Goal: Information Seeking & Learning: Learn about a topic

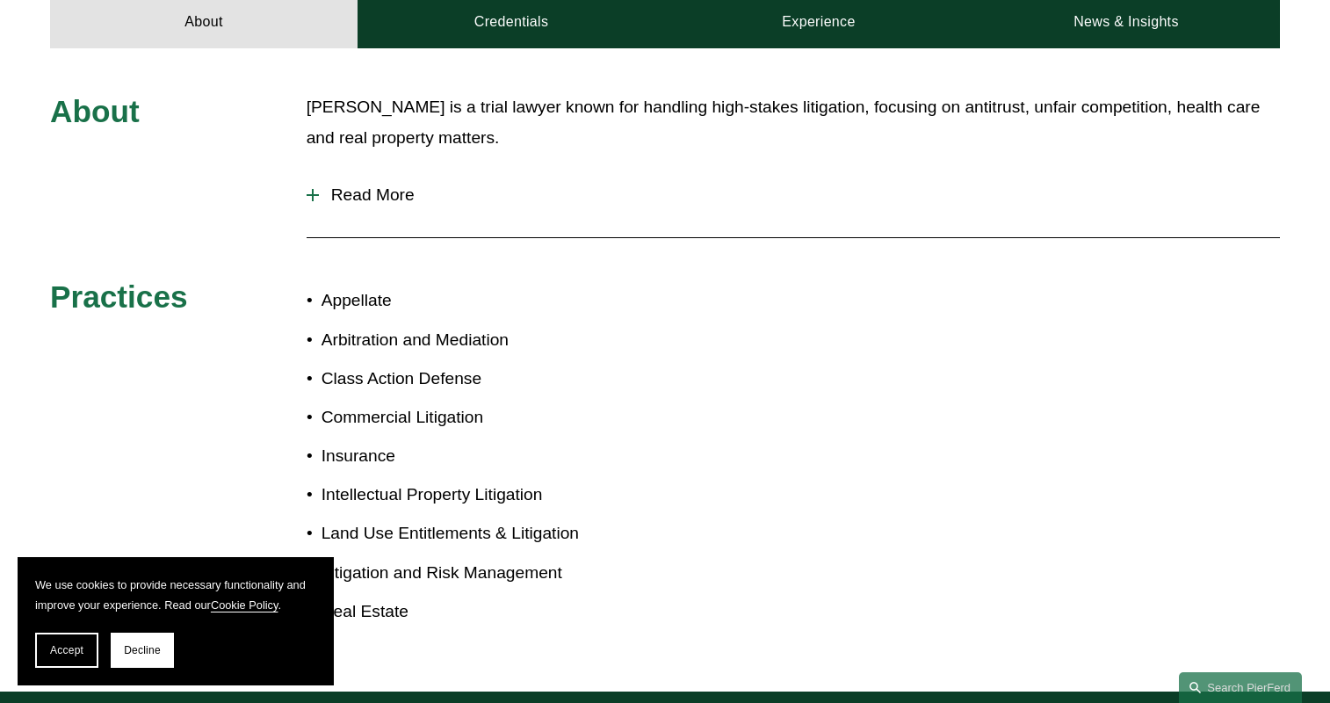
scroll to position [689, 0]
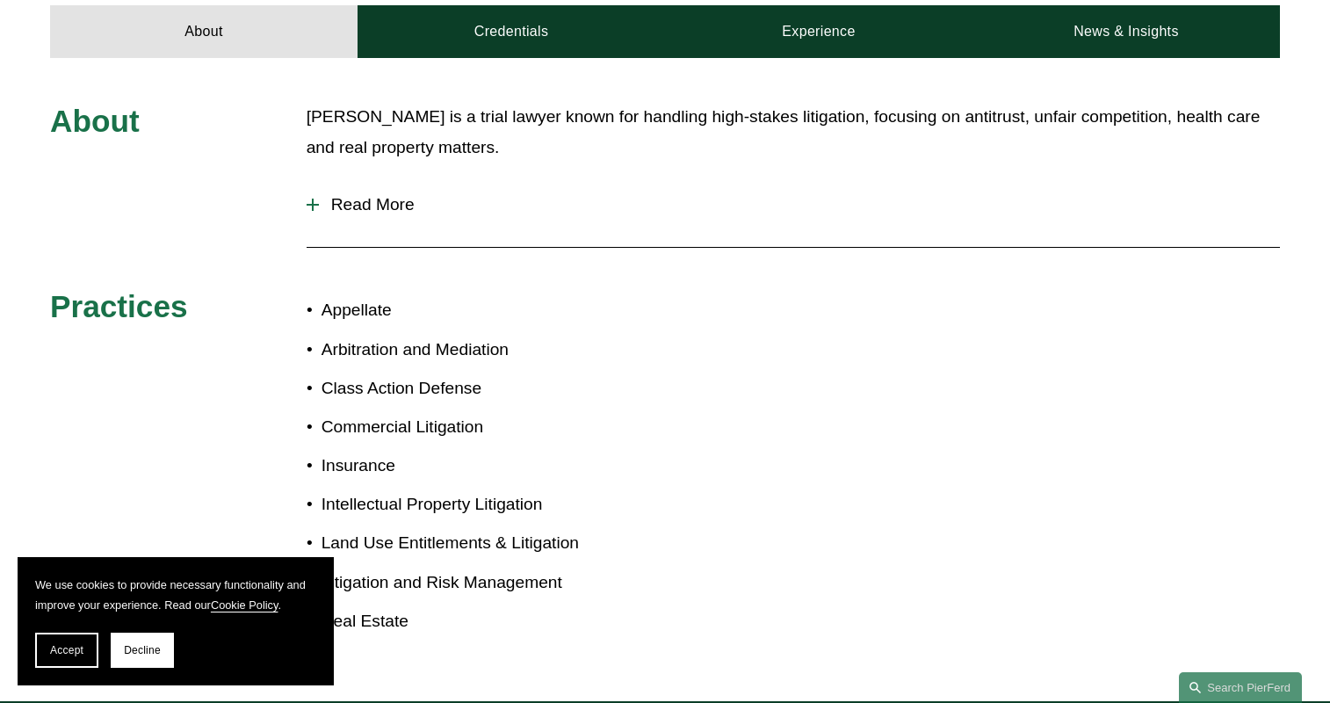
click at [302, 185] on div "About [PERSON_NAME] is a trial lawyer known for handling high-stakes litigation…" at bounding box center [665, 379] width 1330 height 555
click at [316, 198] on div at bounding box center [313, 204] width 12 height 12
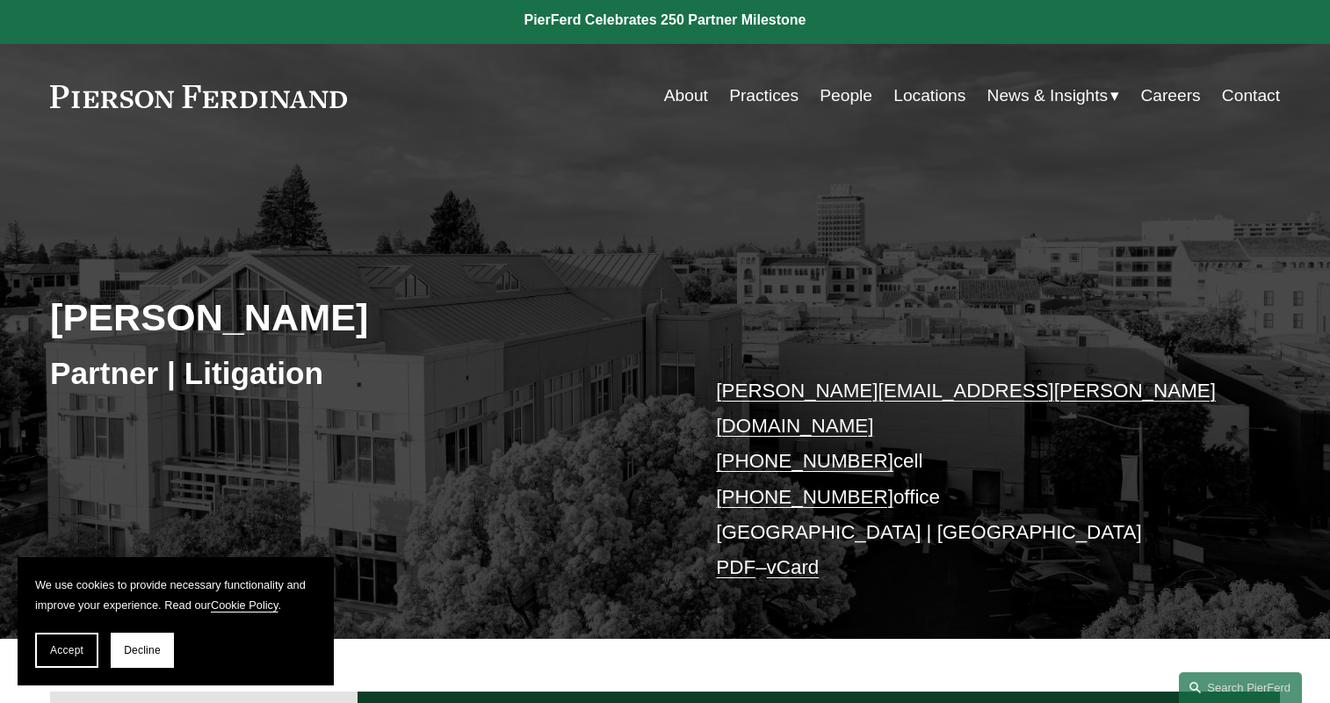
scroll to position [0, 0]
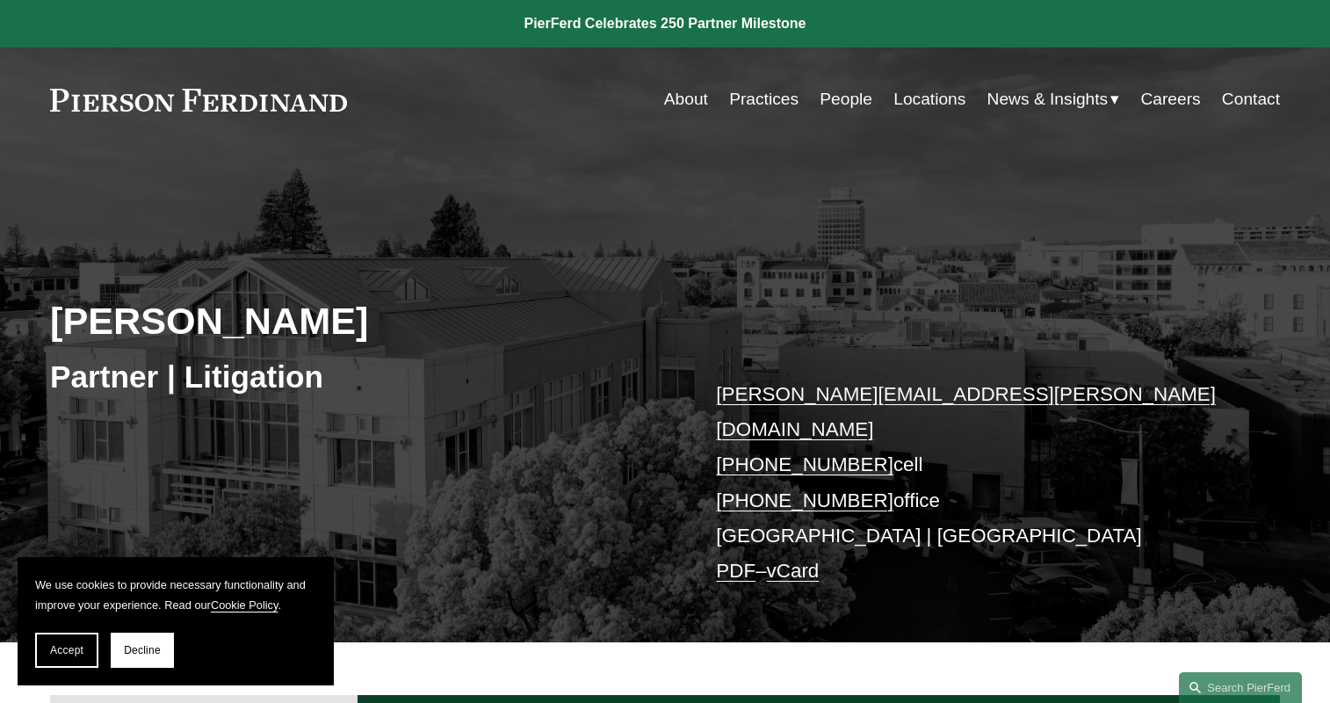
click at [835, 99] on link "People" at bounding box center [845, 99] width 53 height 33
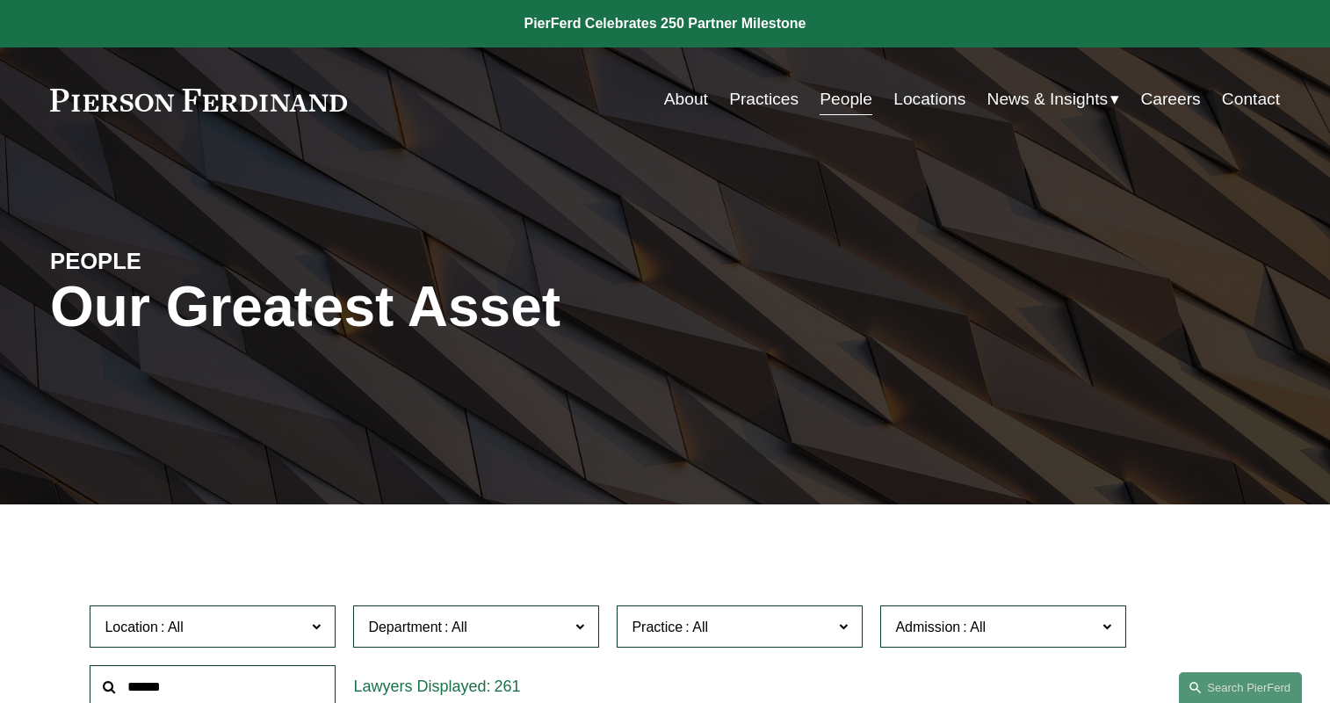
scroll to position [439, 0]
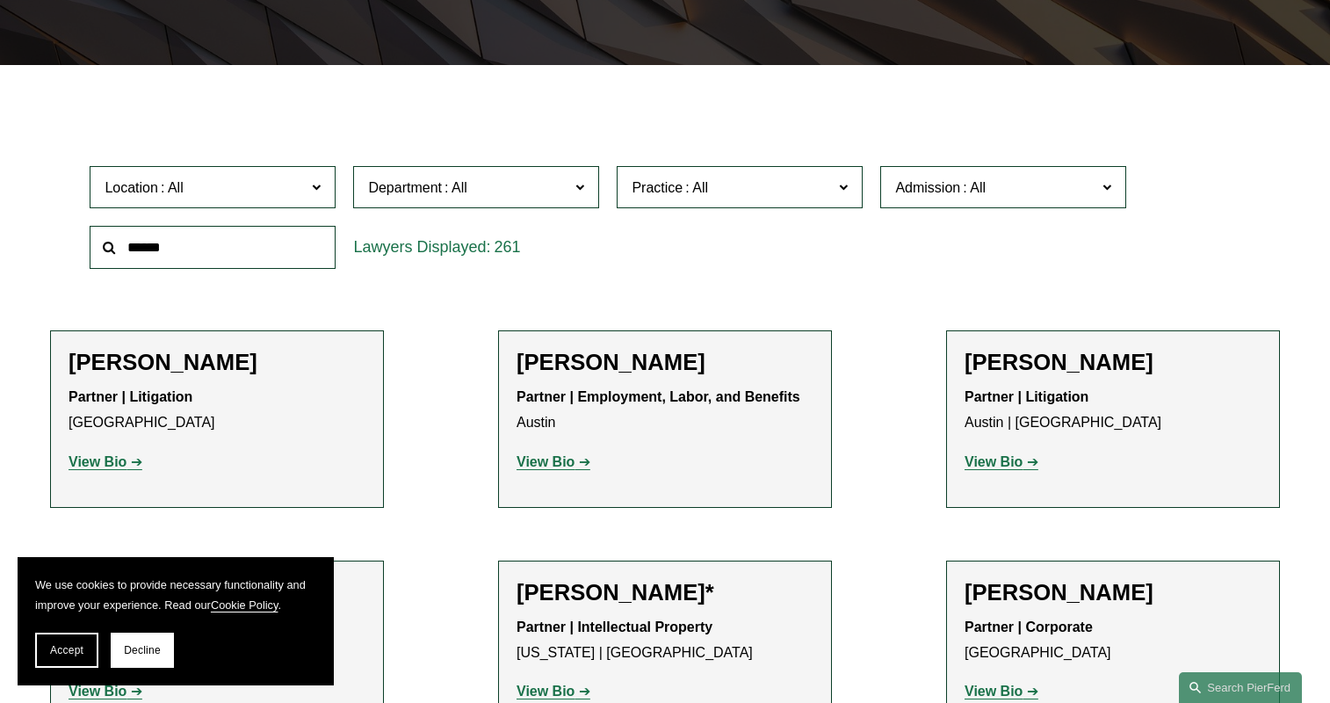
click at [321, 191] on span at bounding box center [316, 186] width 9 height 23
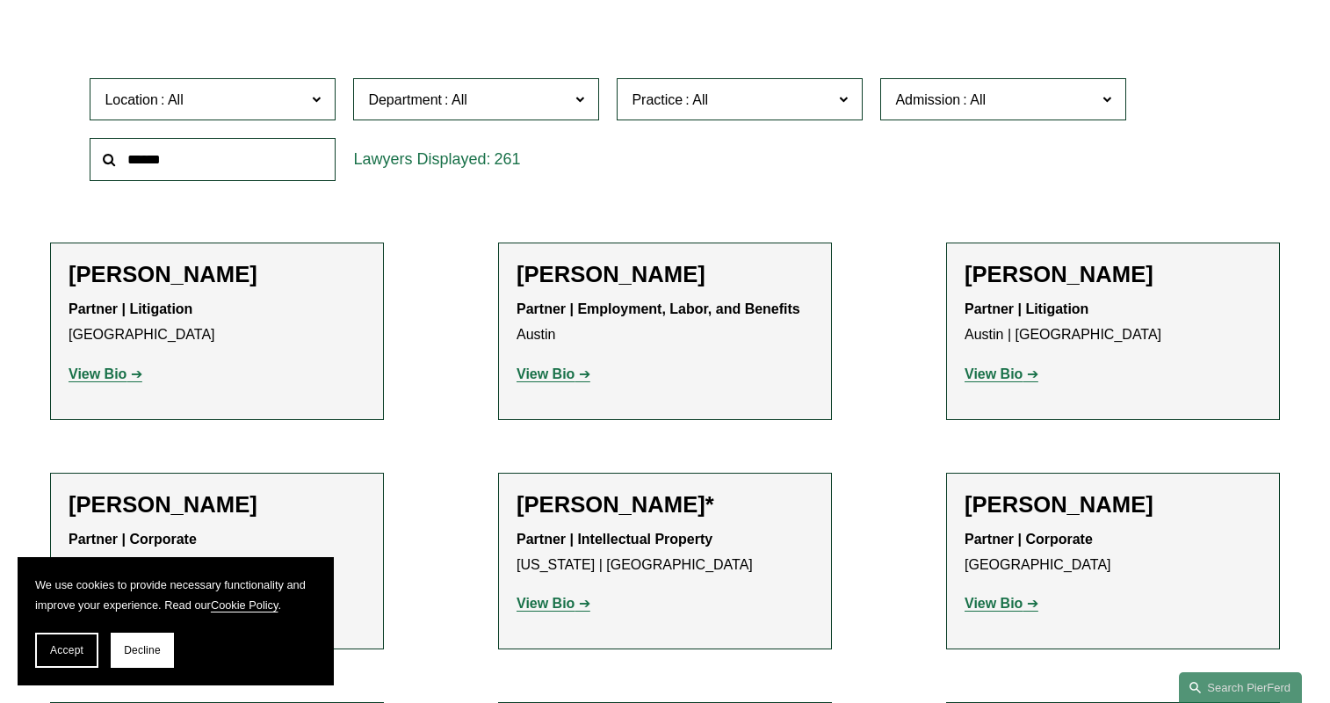
scroll to position [527, 0]
click at [0, 0] on link "[GEOGRAPHIC_DATA]" at bounding box center [0, 0] width 0 height 0
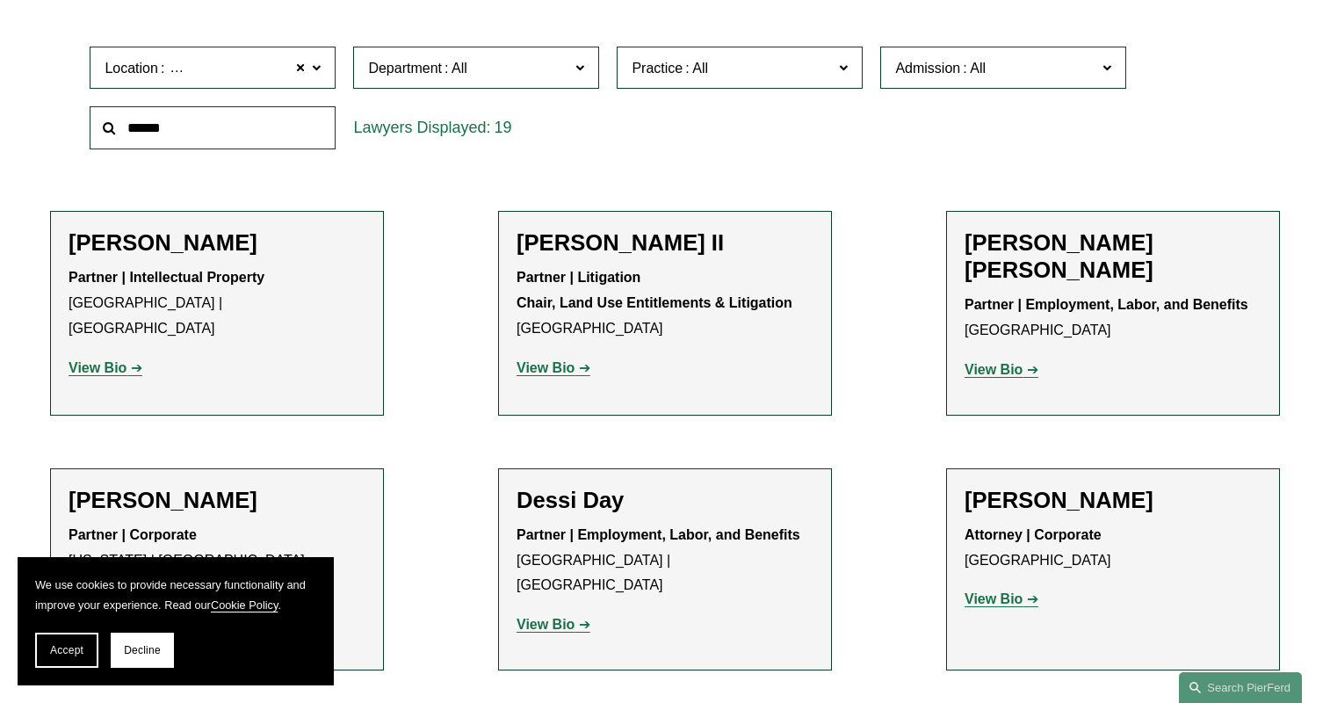
scroll to position [383, 0]
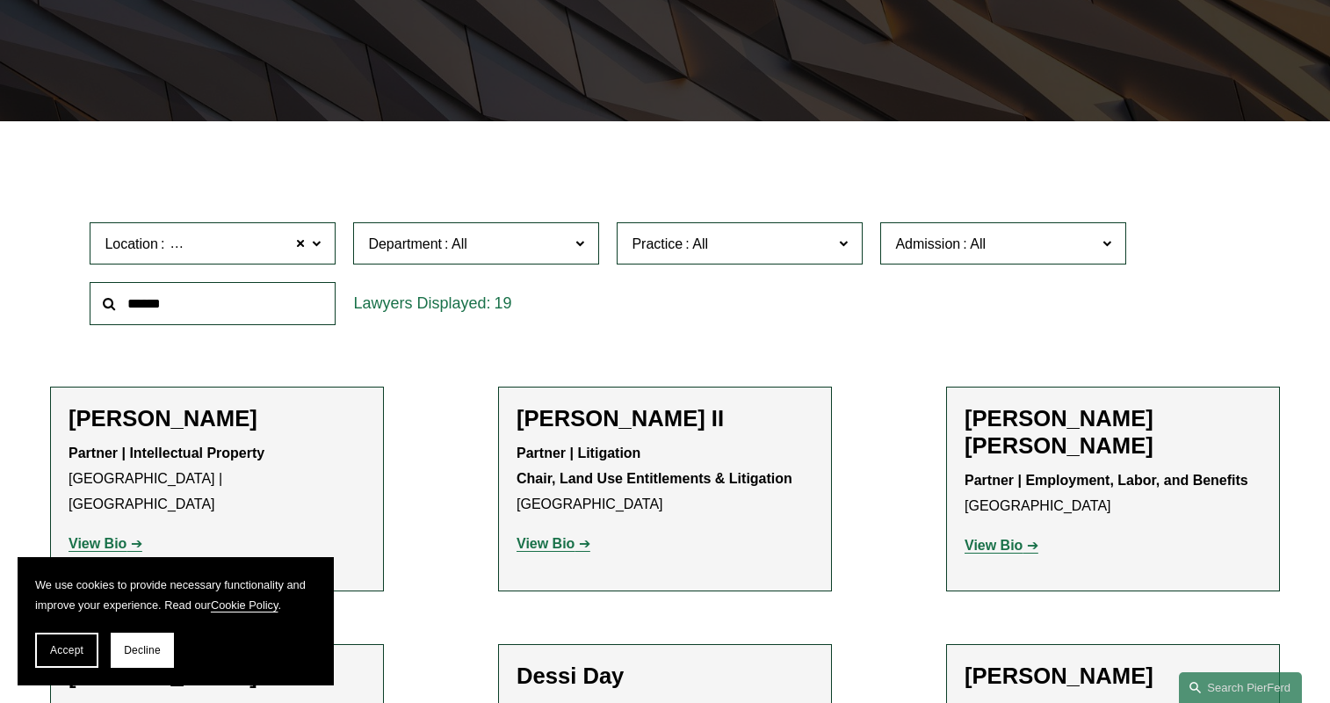
click at [269, 252] on span "Location [GEOGRAPHIC_DATA]" at bounding box center [205, 244] width 201 height 24
click at [0, 0] on link "[GEOGRAPHIC_DATA]" at bounding box center [0, 0] width 0 height 0
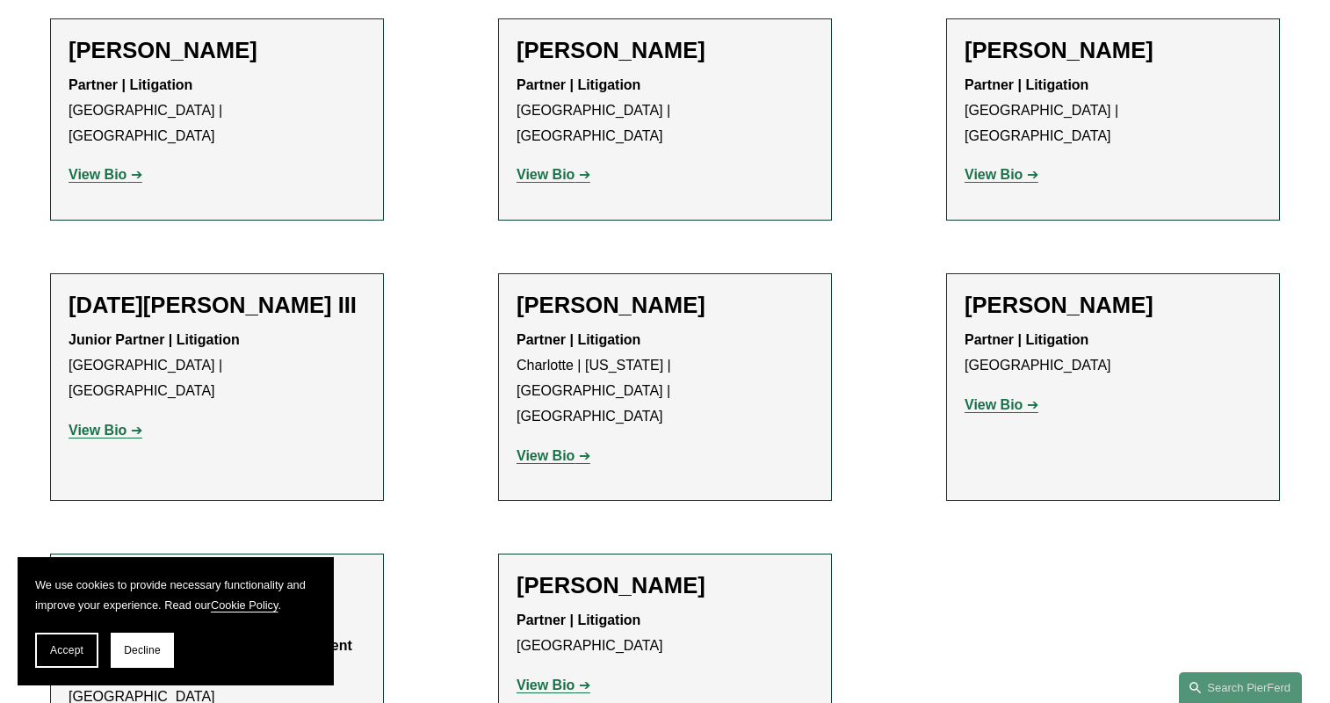
scroll to position [1173, 0]
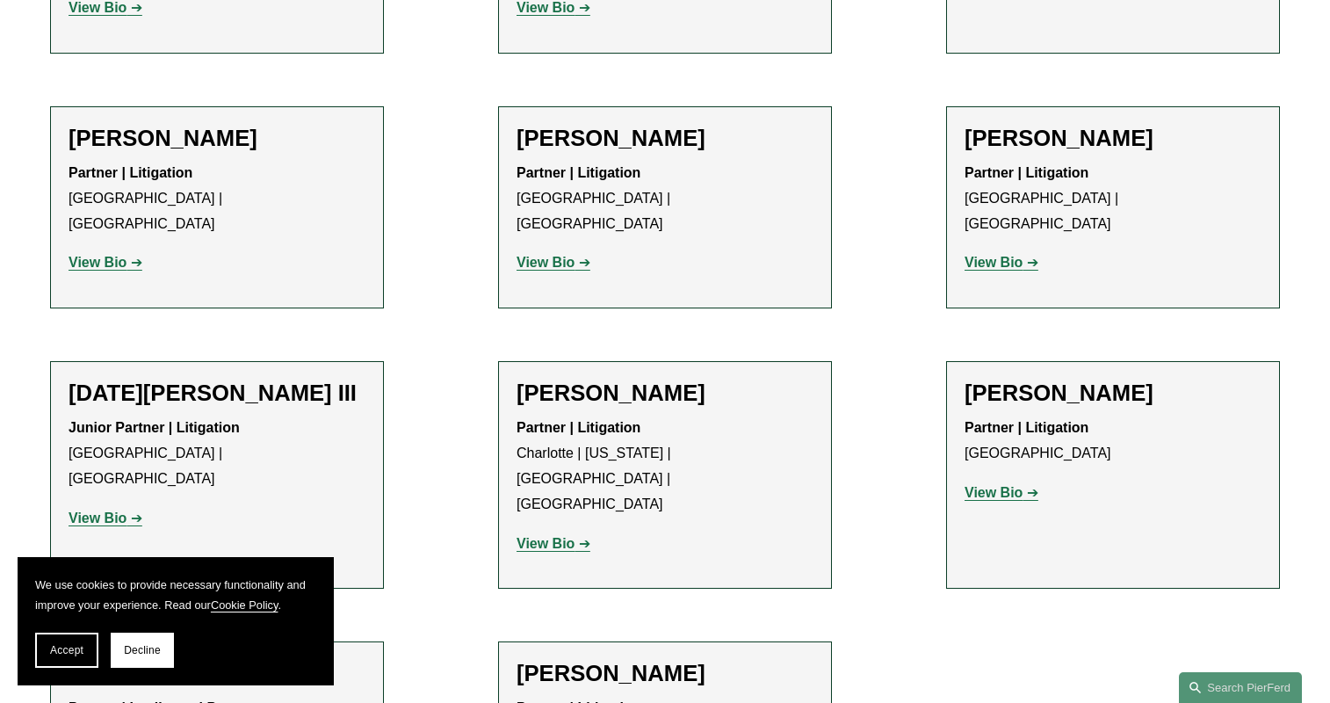
click at [98, 255] on strong "View Bio" at bounding box center [98, 262] width 58 height 15
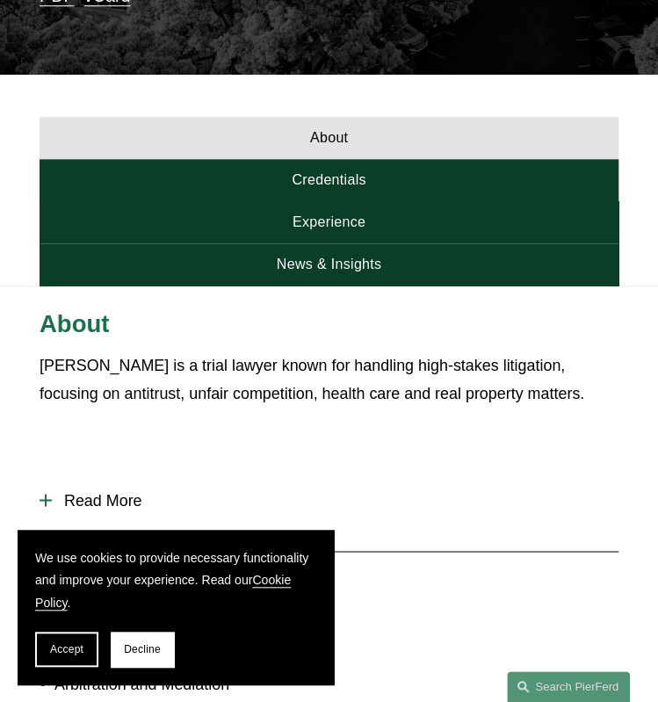
scroll to position [615, 0]
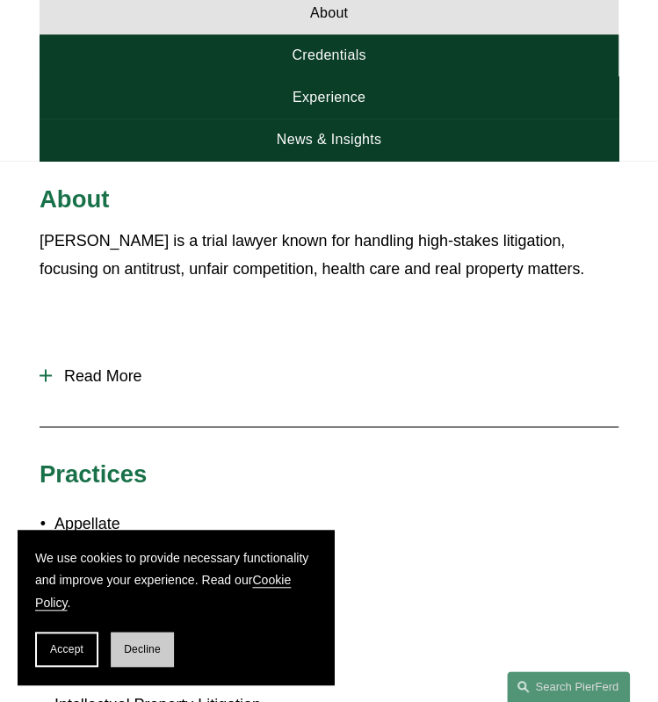
click at [151, 644] on span "Decline" at bounding box center [142, 649] width 37 height 12
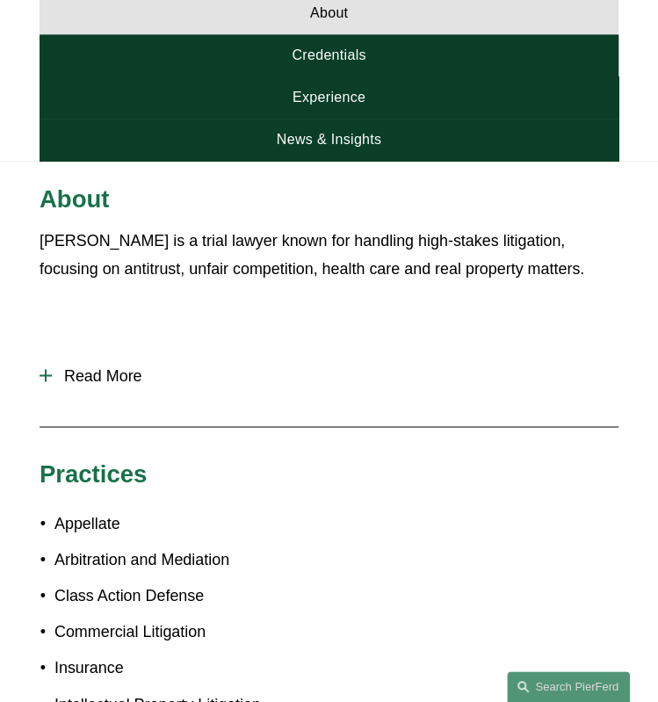
click at [132, 366] on span "Read More" at bounding box center [335, 375] width 566 height 18
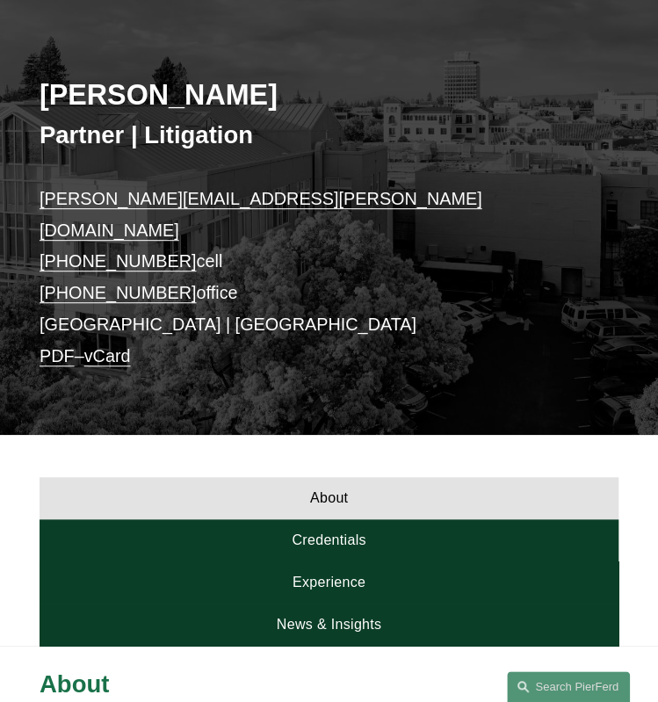
scroll to position [0, 0]
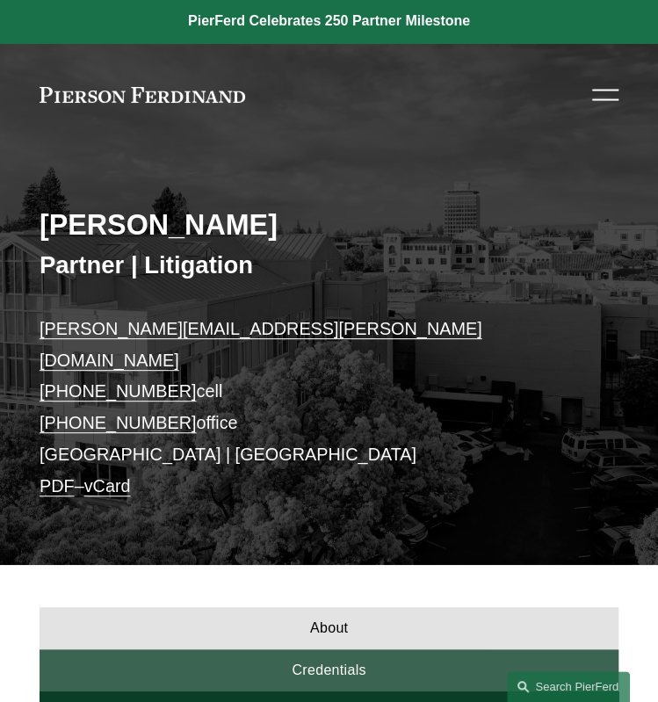
click at [355, 649] on link "Credentials" at bounding box center [329, 670] width 579 height 42
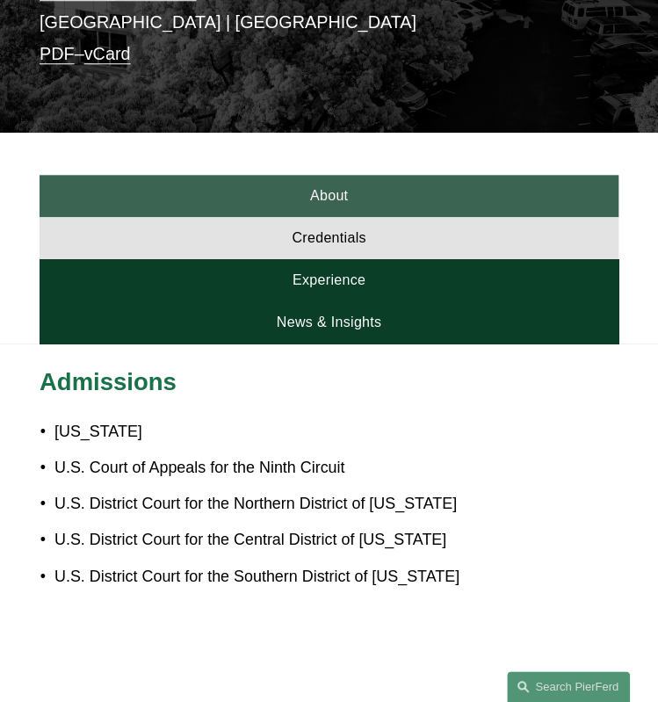
scroll to position [439, 0]
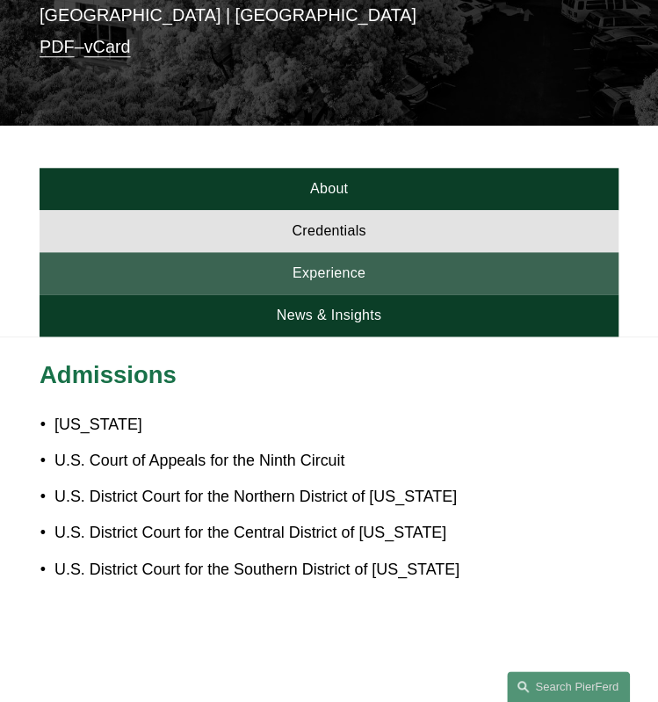
click at [369, 254] on link "Experience" at bounding box center [329, 273] width 579 height 42
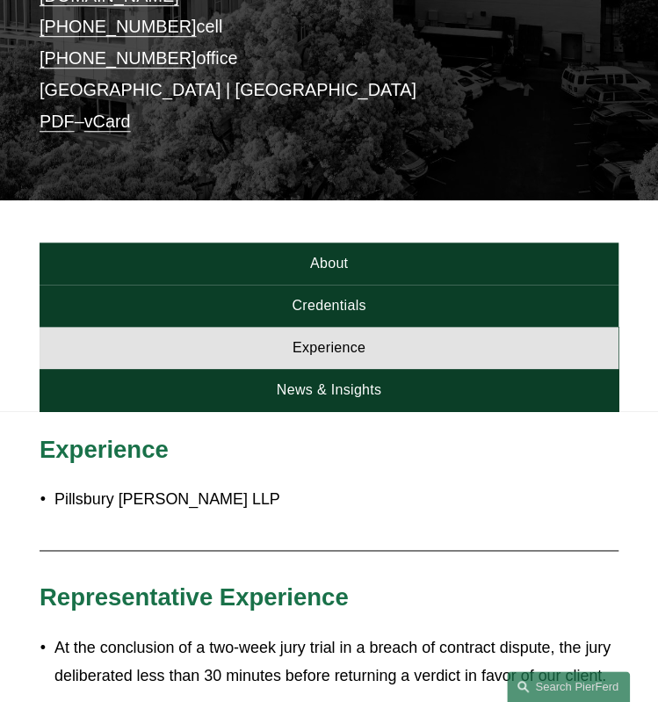
scroll to position [351, 0]
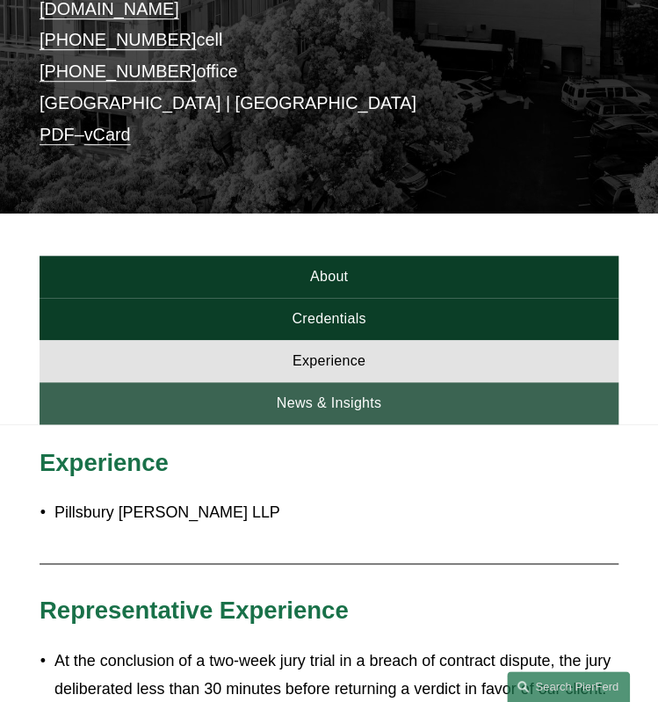
click at [384, 382] on link "News & Insights" at bounding box center [329, 403] width 579 height 42
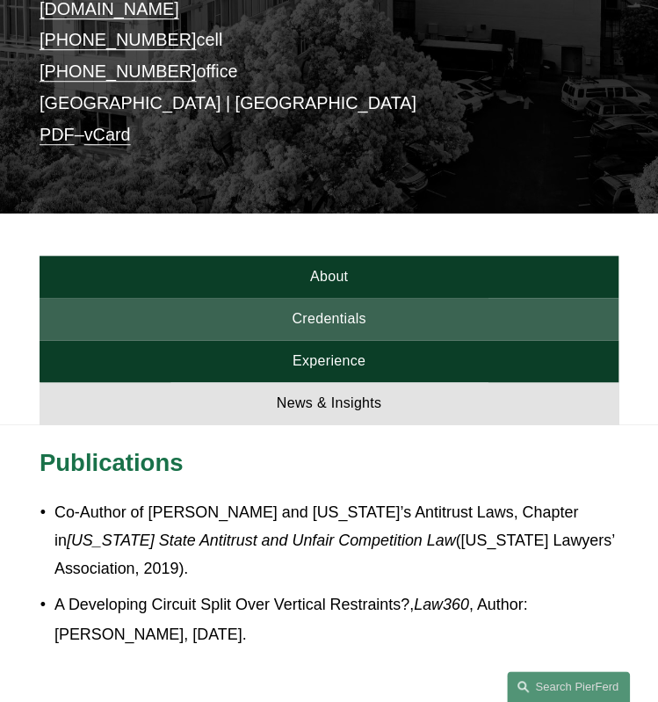
click at [385, 298] on link "Credentials" at bounding box center [329, 319] width 579 height 42
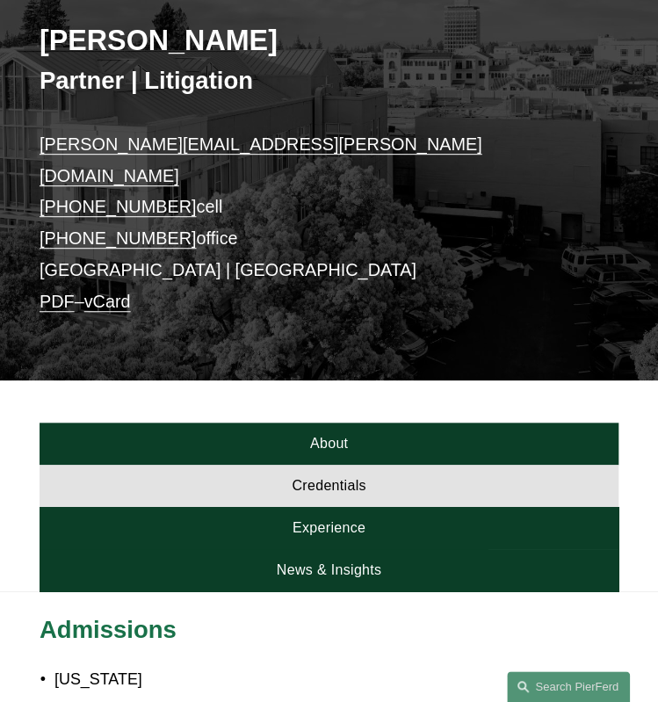
scroll to position [0, 0]
